Goal: Task Accomplishment & Management: Manage account settings

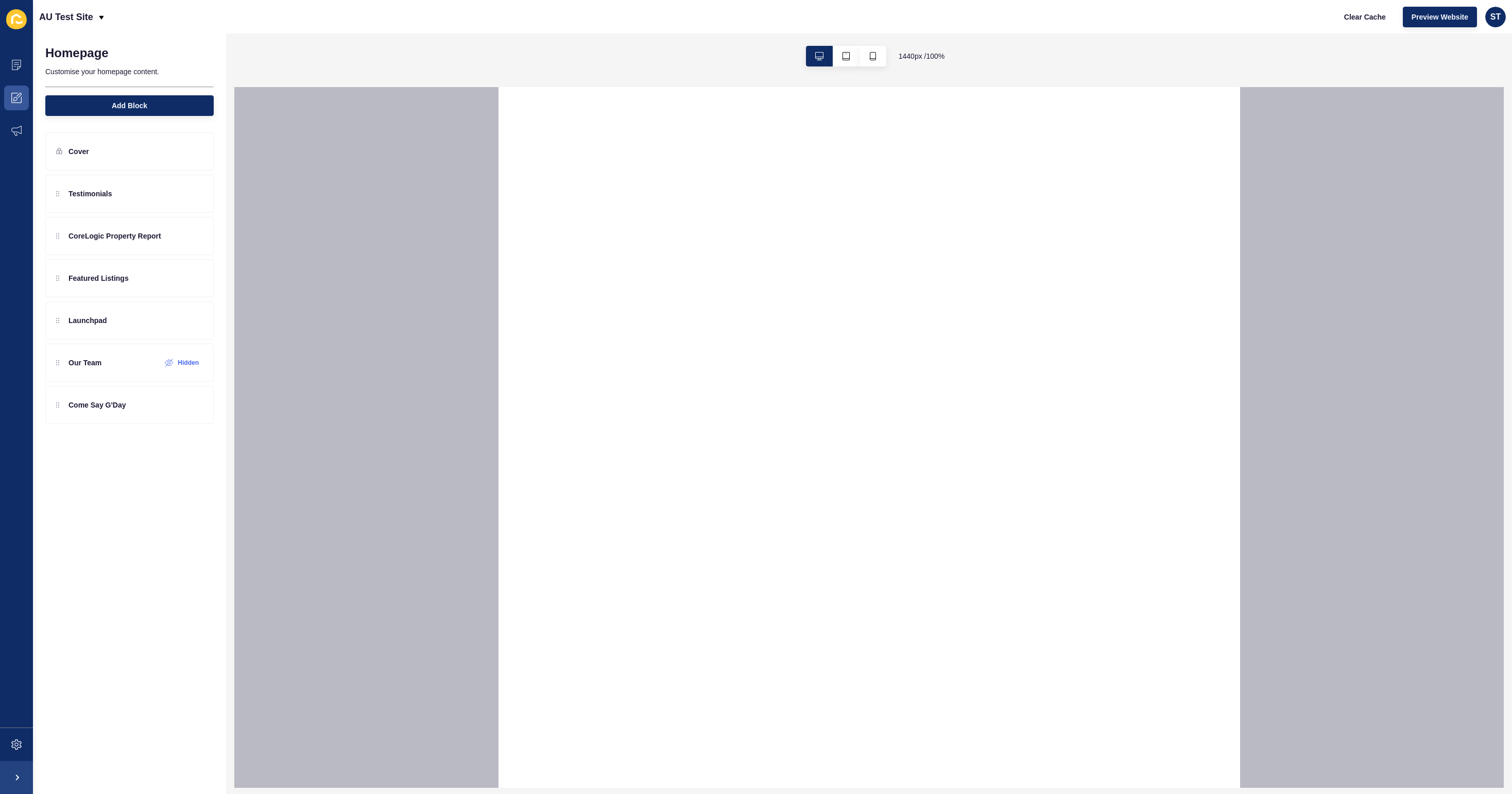
select select
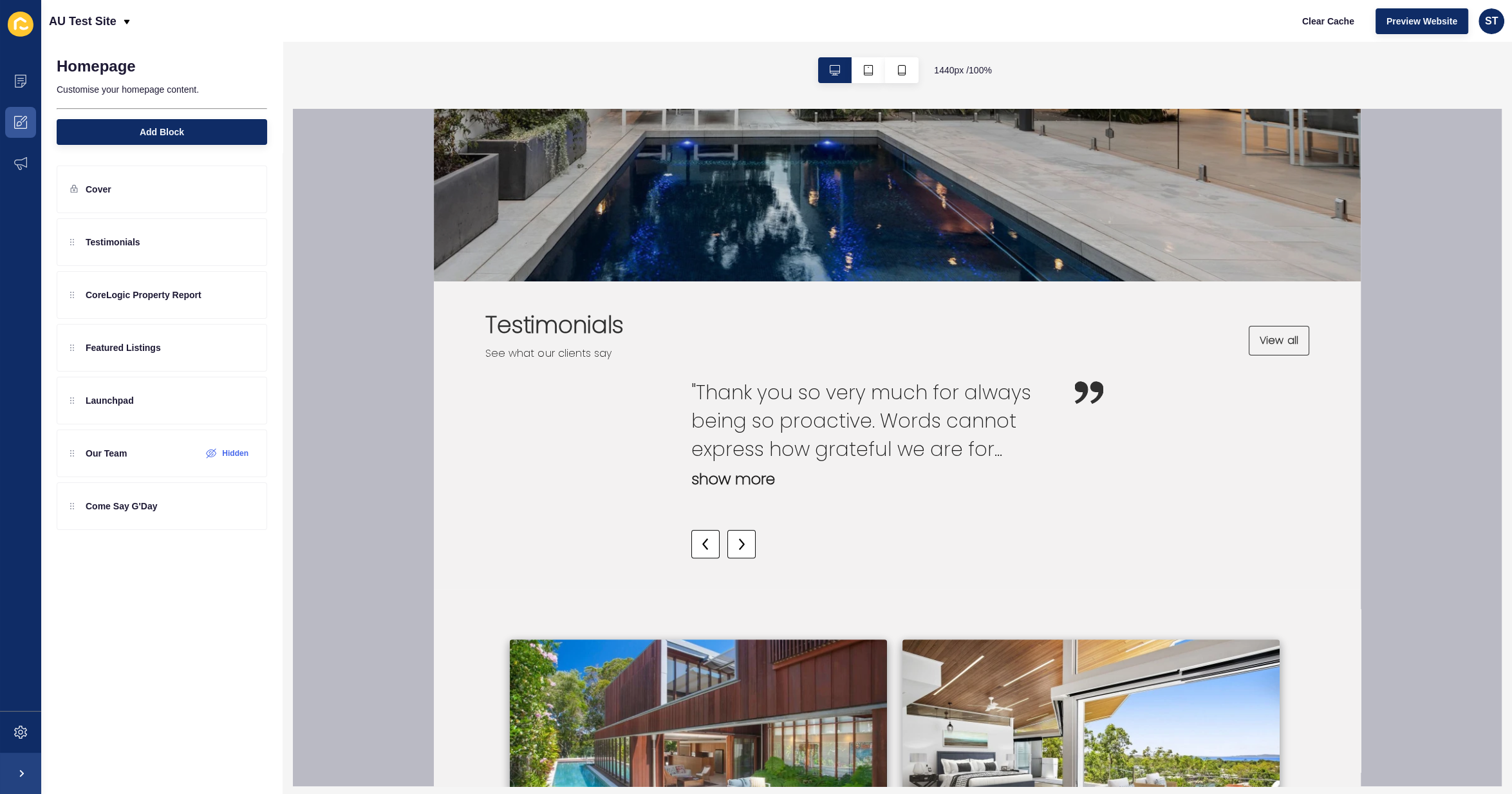
scroll to position [507, 0]
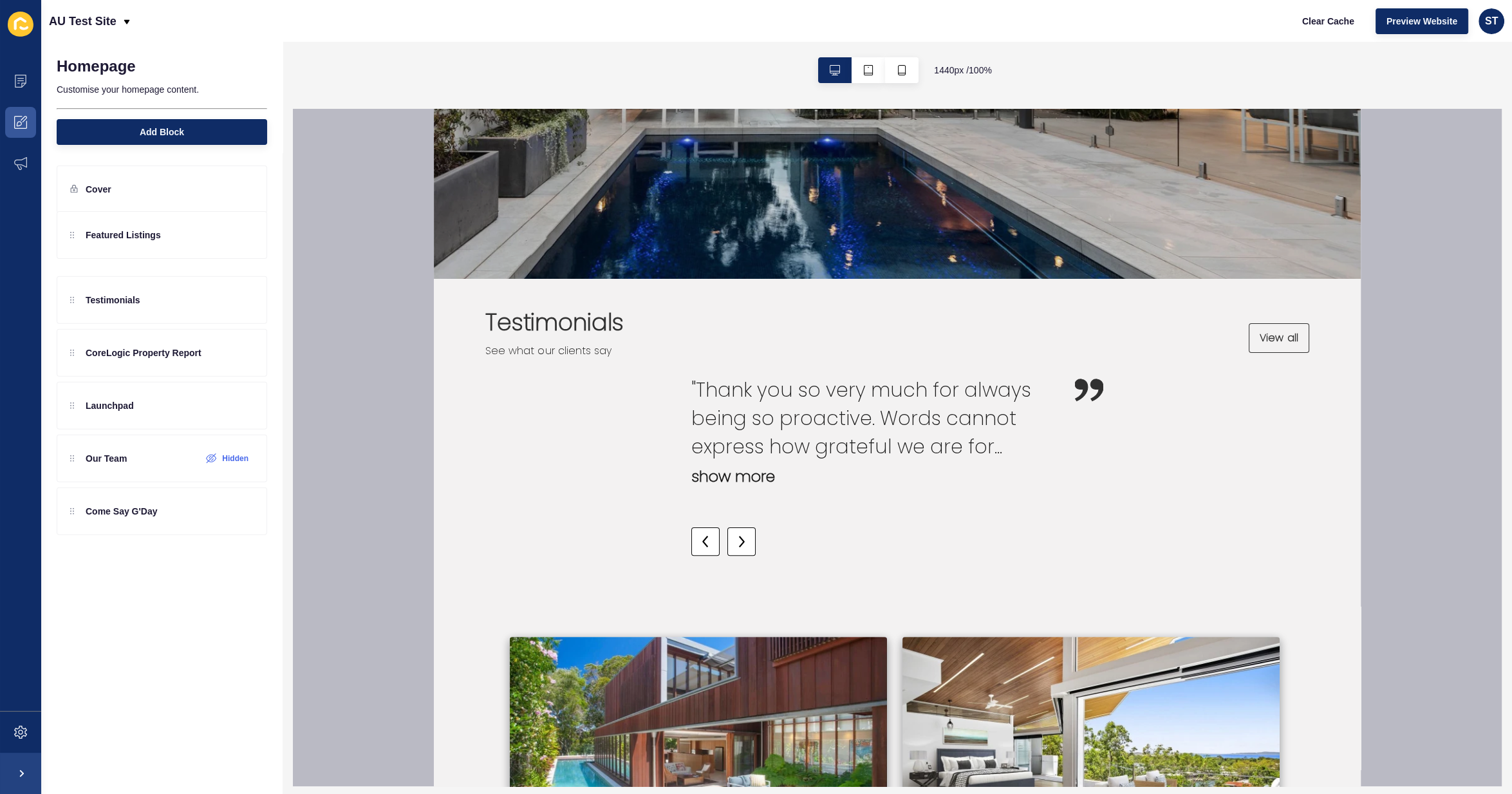
drag, startPoint x: 73, startPoint y: 337, endPoint x: 73, endPoint y: 225, distance: 112.0
click at [73, 225] on div "Testimonials CoreLogic Property Report Featured Listings Launchpad Our Team Hid…" at bounding box center [162, 348] width 210 height 259
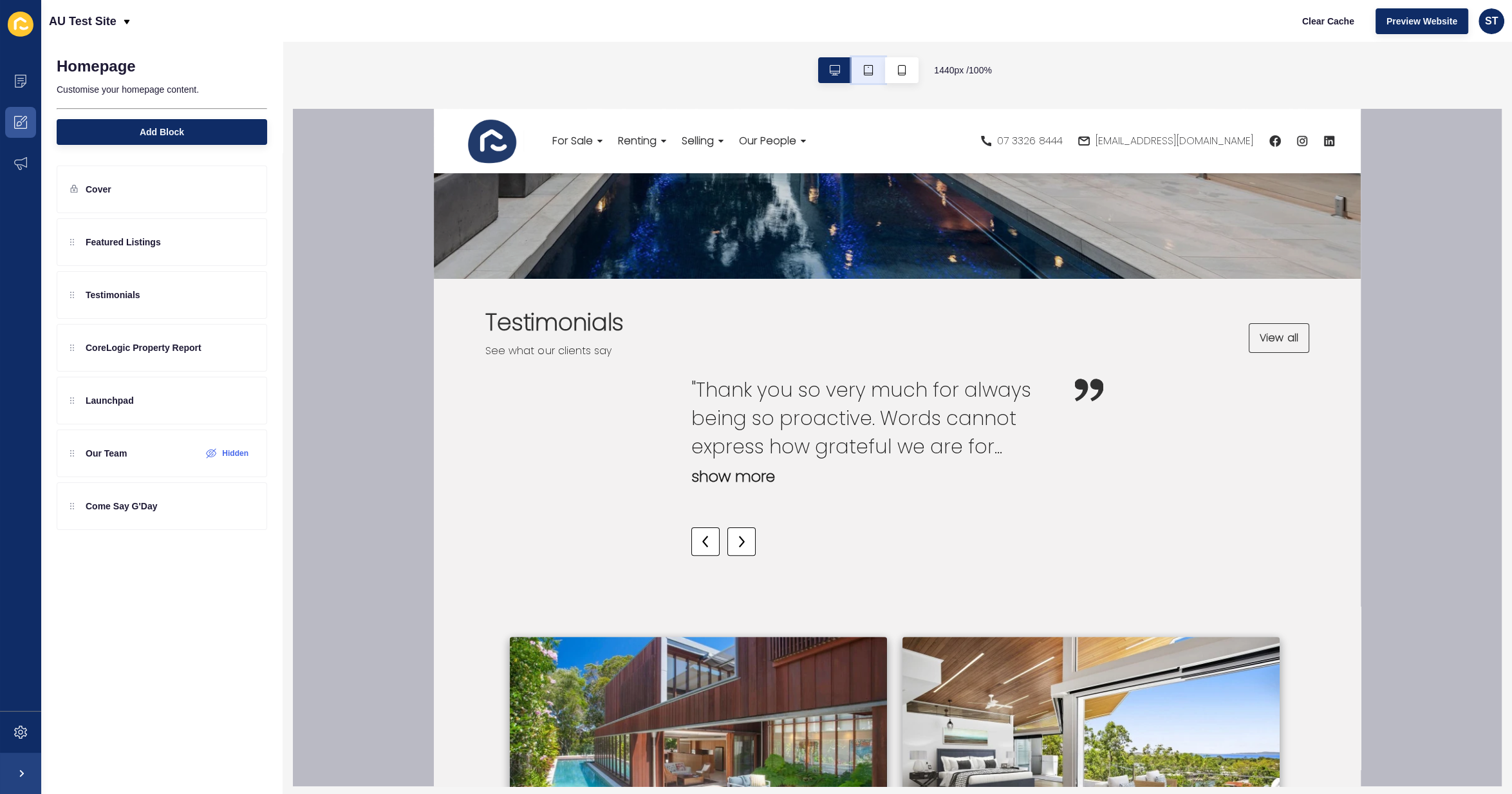
click at [863, 69] on icon "button" at bounding box center [869, 70] width 10 height 10
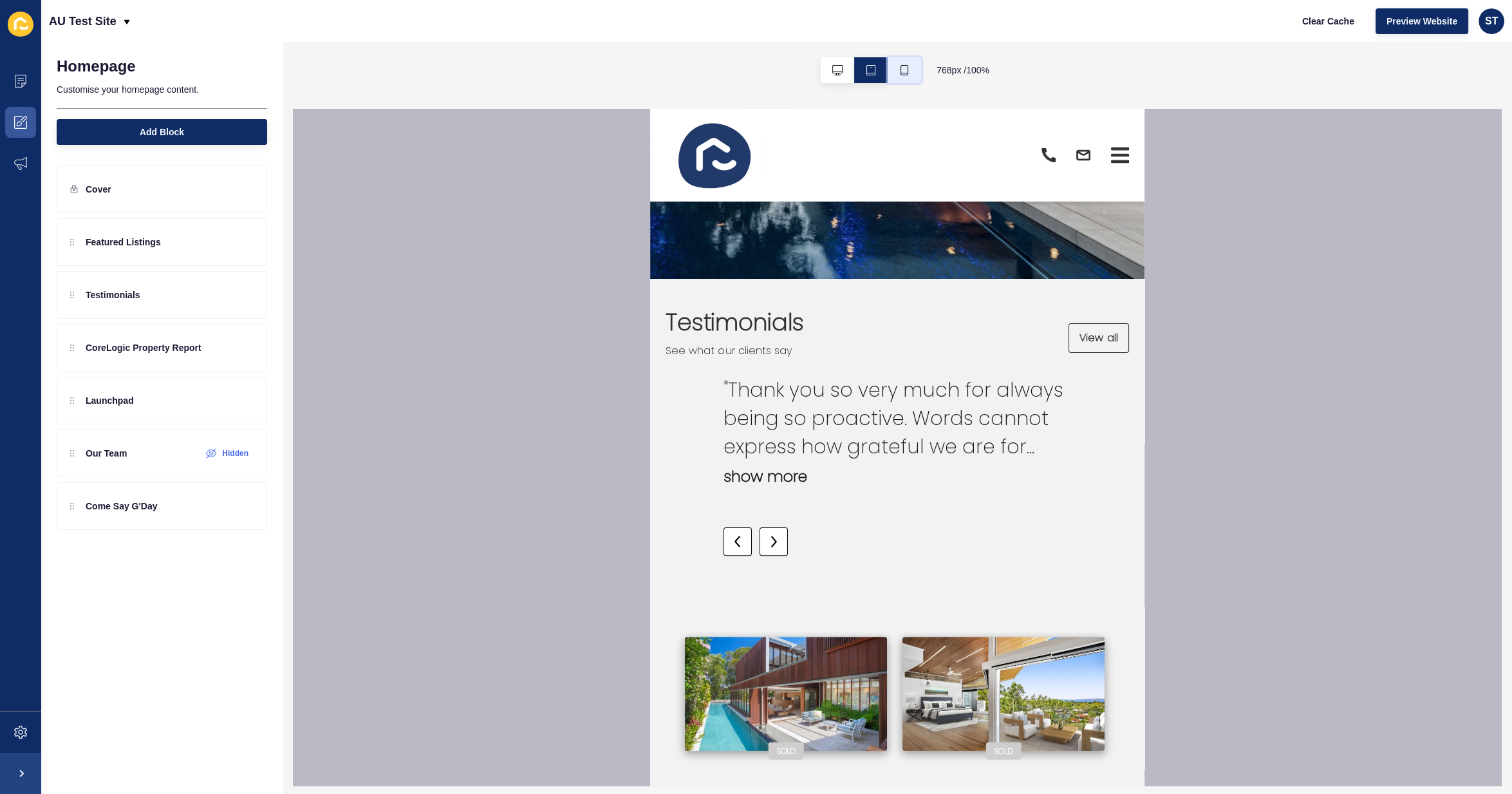
click at [905, 70] on icon "button" at bounding box center [905, 70] width 10 height 10
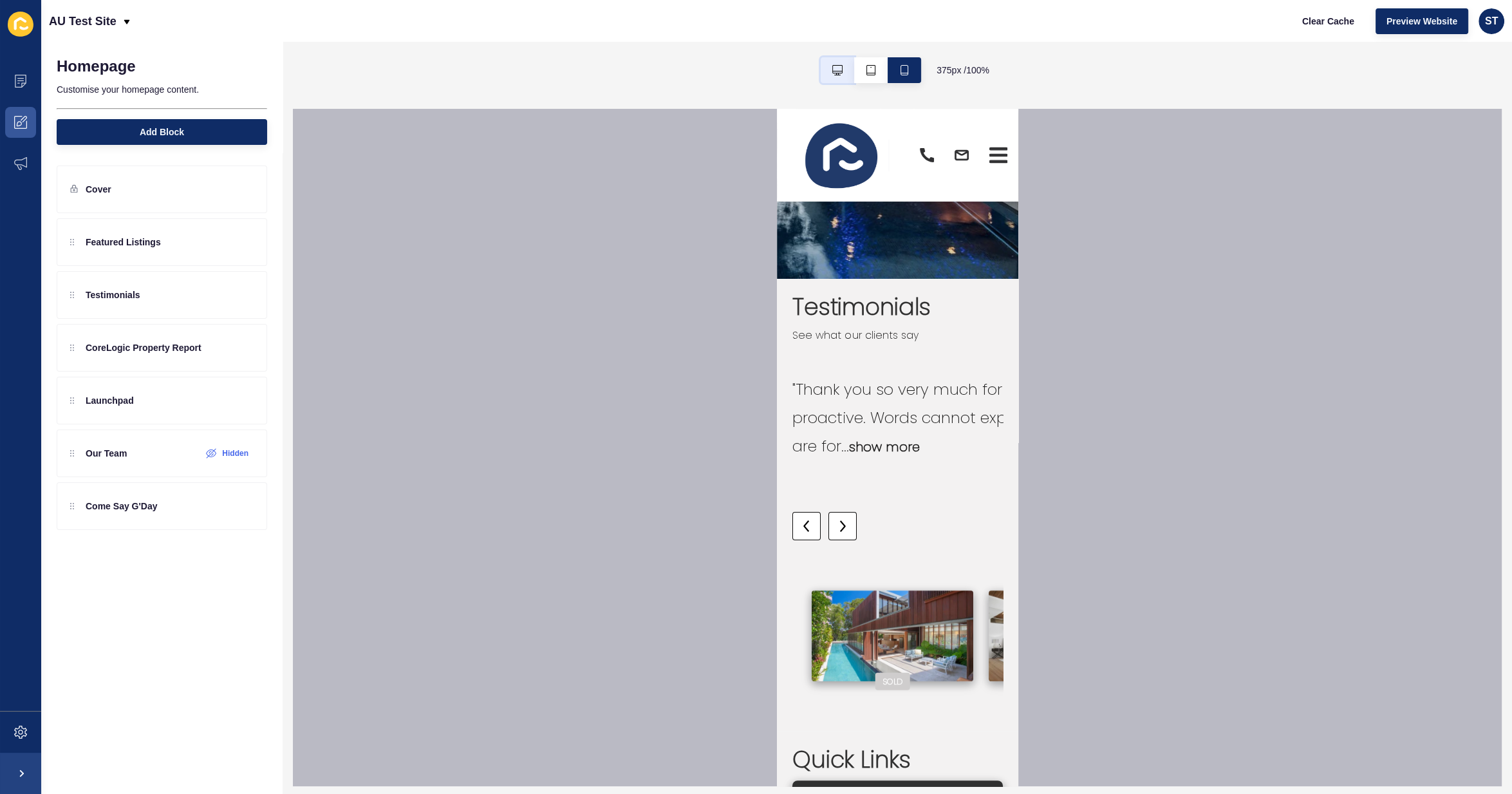
click at [837, 72] on icon "button" at bounding box center [837, 70] width 10 height 10
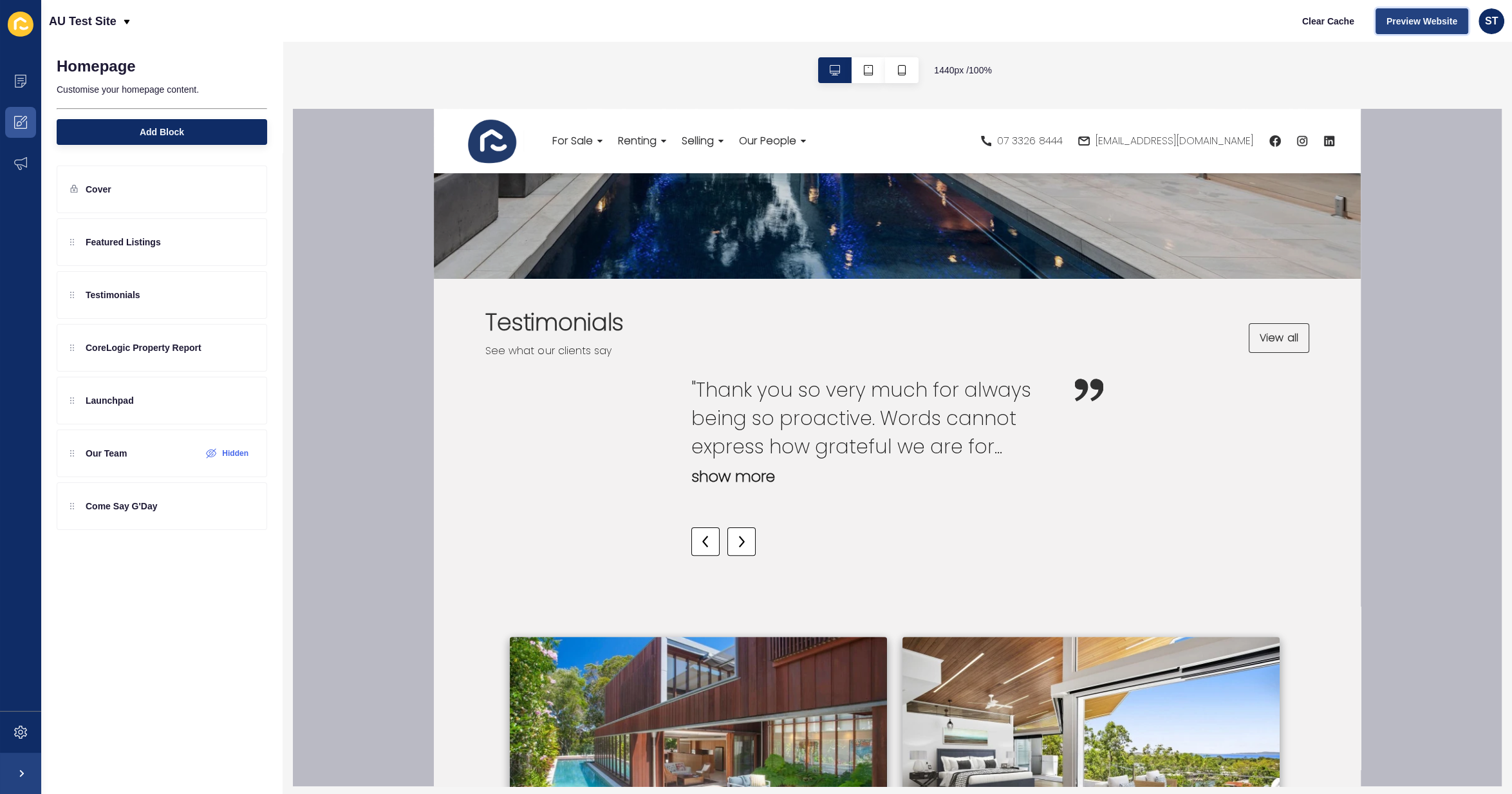
click at [1391, 19] on span "Preview Website" at bounding box center [1422, 21] width 71 height 13
click at [238, 189] on icon at bounding box center [243, 190] width 11 height 10
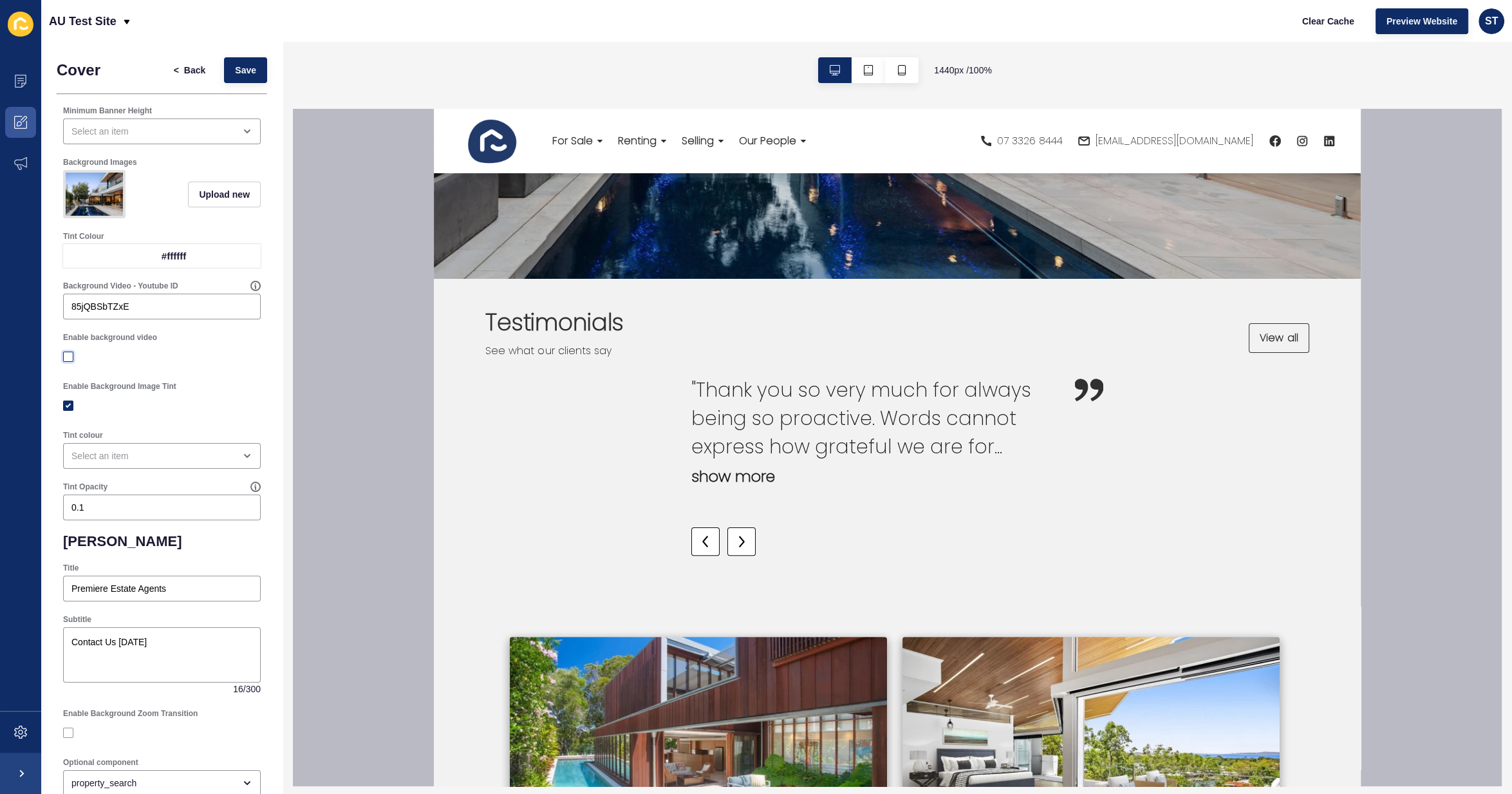
click at [70, 356] on label at bounding box center [68, 357] width 10 height 10
click at [70, 356] on input "Enable background video" at bounding box center [70, 356] width 8 height 8
checkbox input "true"
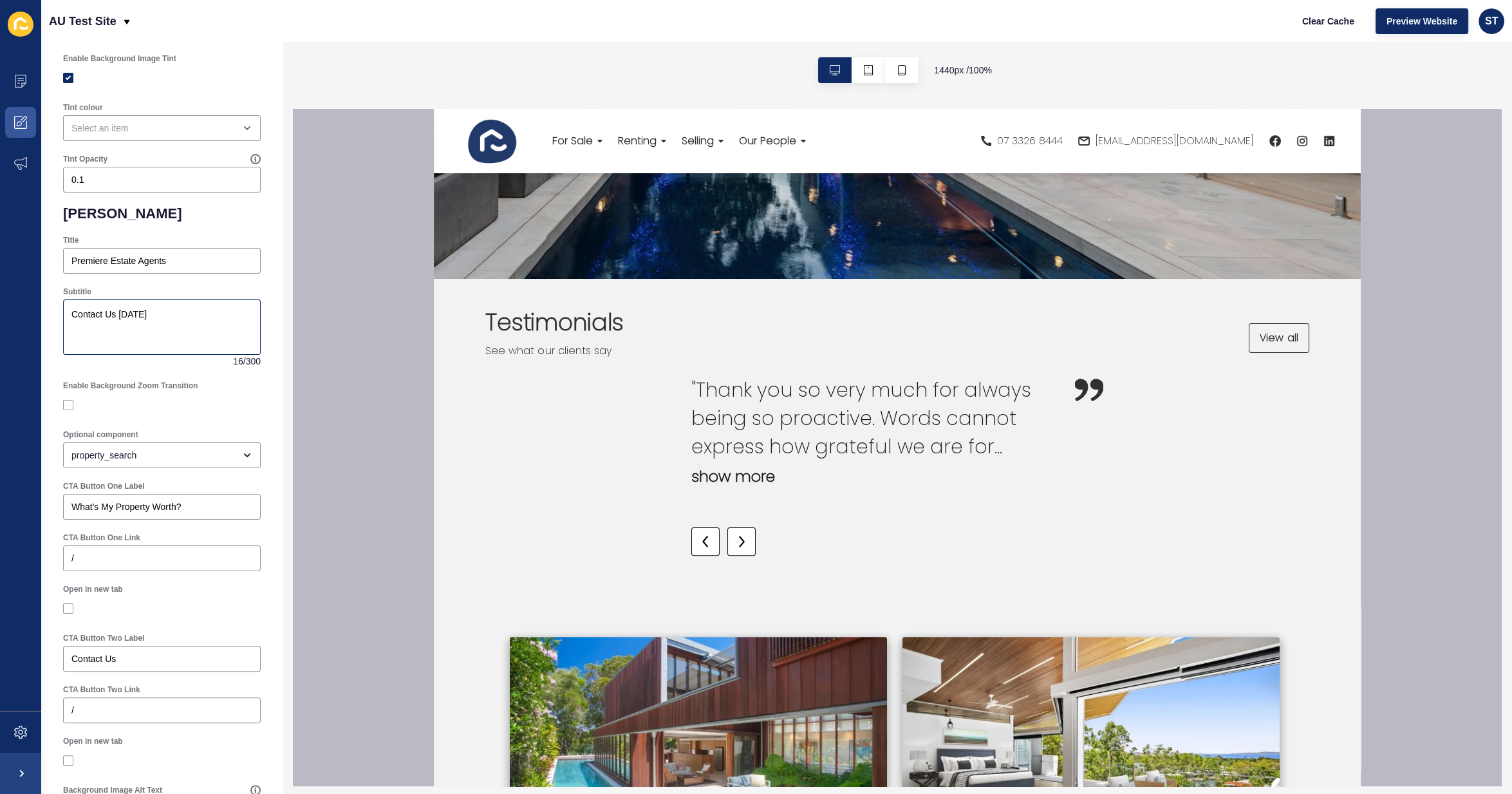
scroll to position [330, 0]
click at [200, 450] on div "property_search" at bounding box center [153, 453] width 163 height 13
click at [136, 508] on span "Call To Action" at bounding box center [161, 512] width 177 height 13
type input "Call To Action"
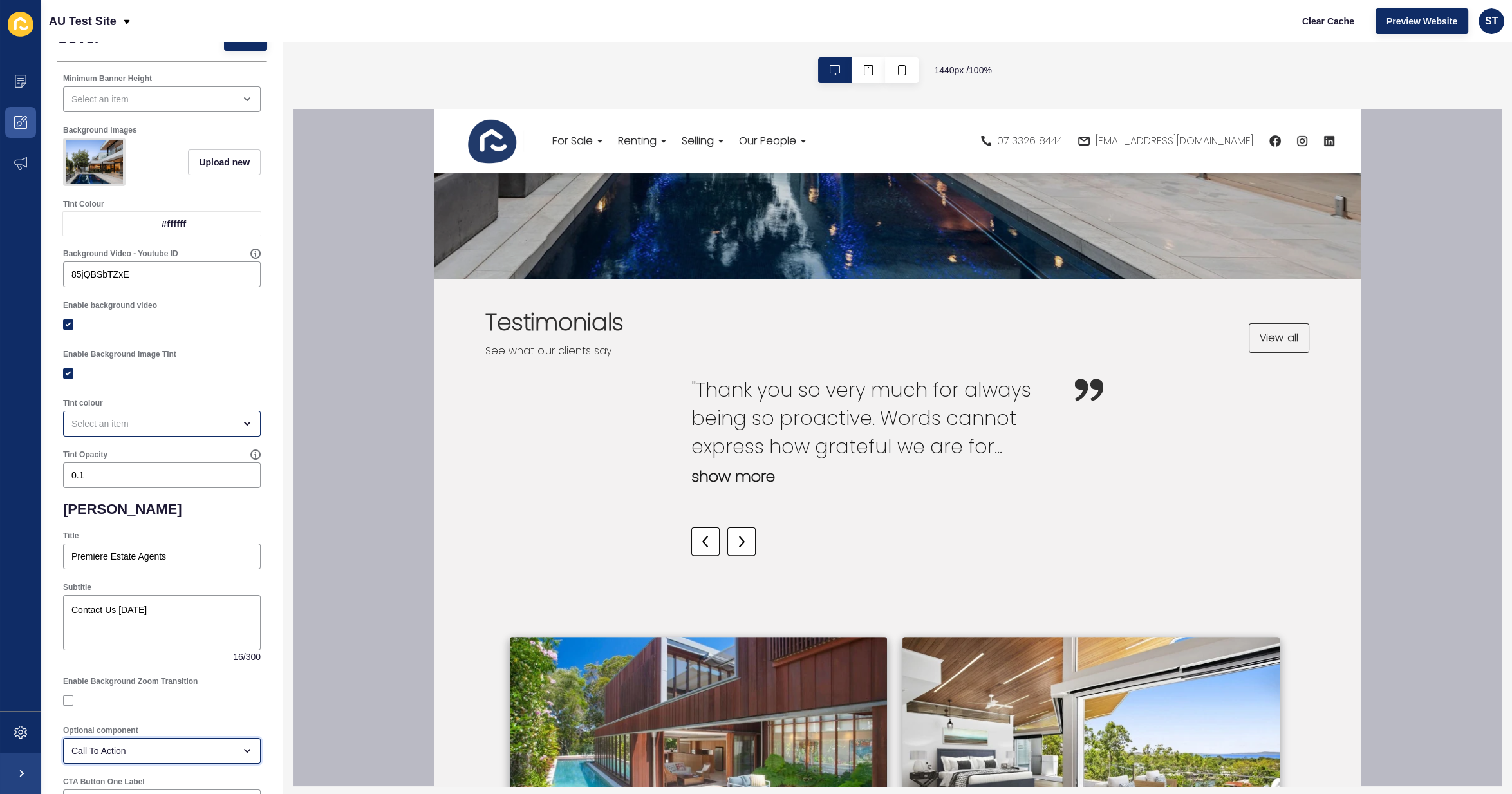
scroll to position [0, 0]
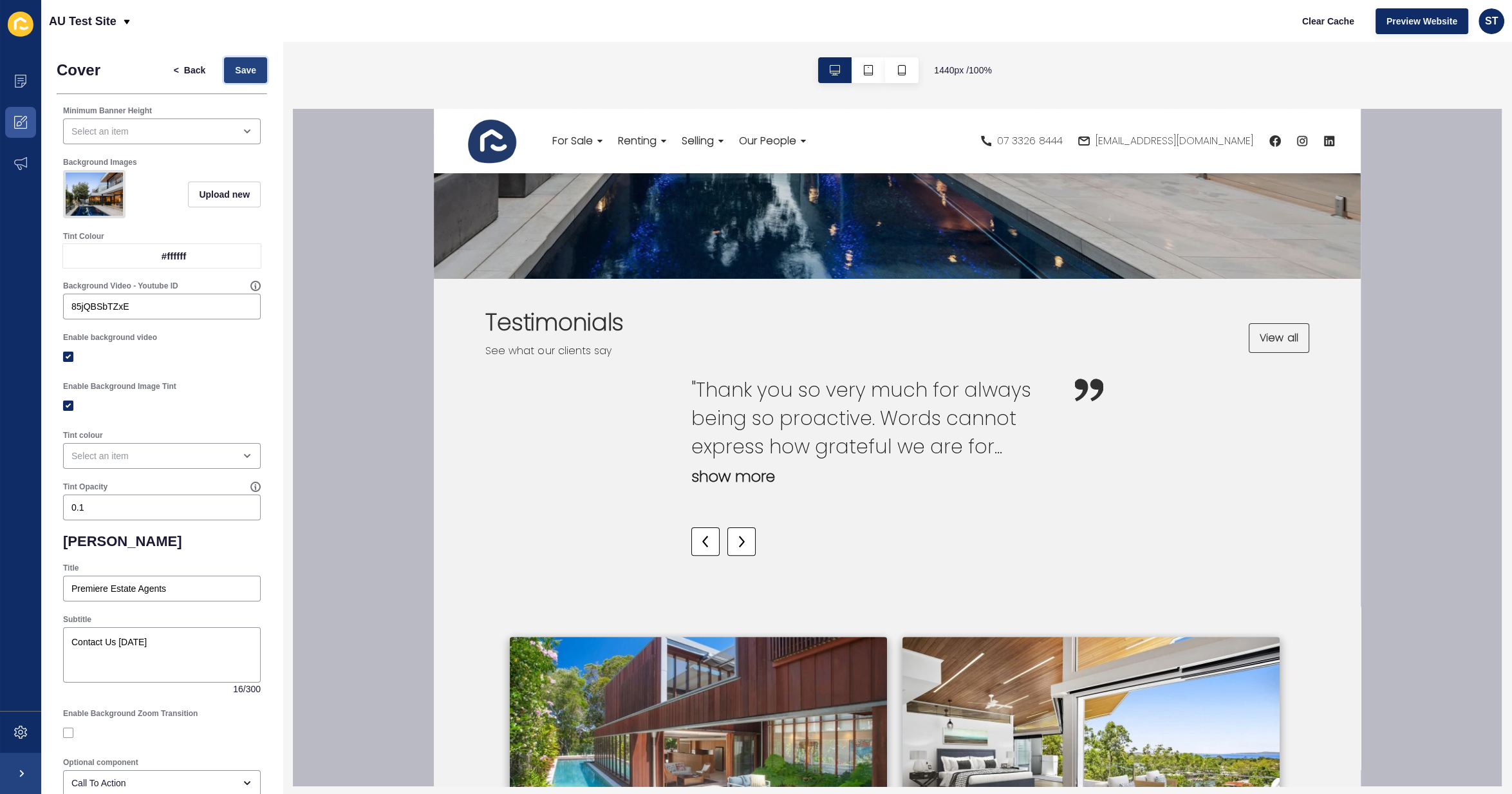
click at [241, 64] on span "Save" at bounding box center [245, 70] width 21 height 13
click at [196, 71] on span "Back" at bounding box center [195, 70] width 21 height 13
